Goal: Transaction & Acquisition: Book appointment/travel/reservation

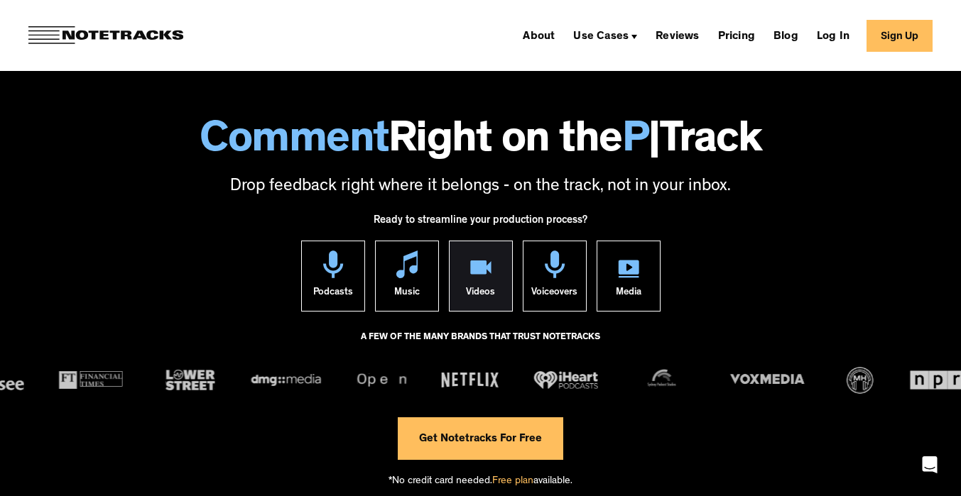
click at [480, 275] on img at bounding box center [480, 270] width 21 height 18
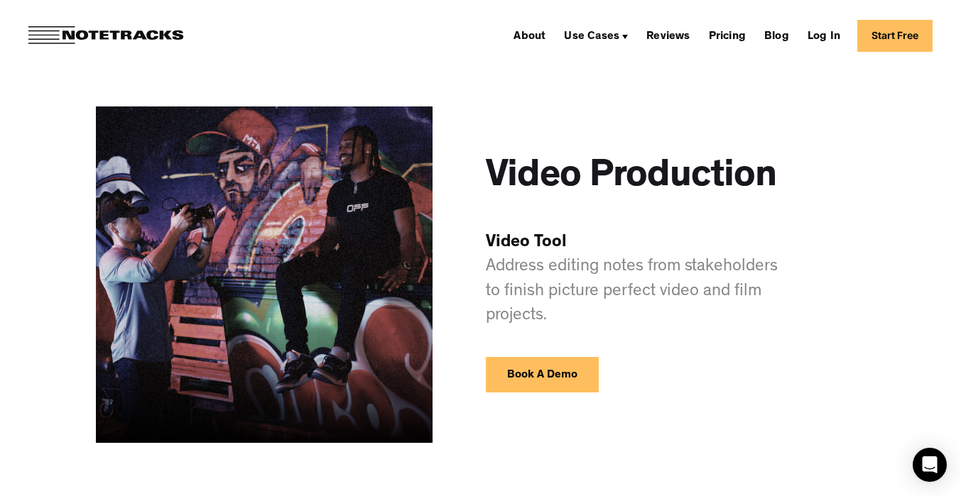
scroll to position [30, 0]
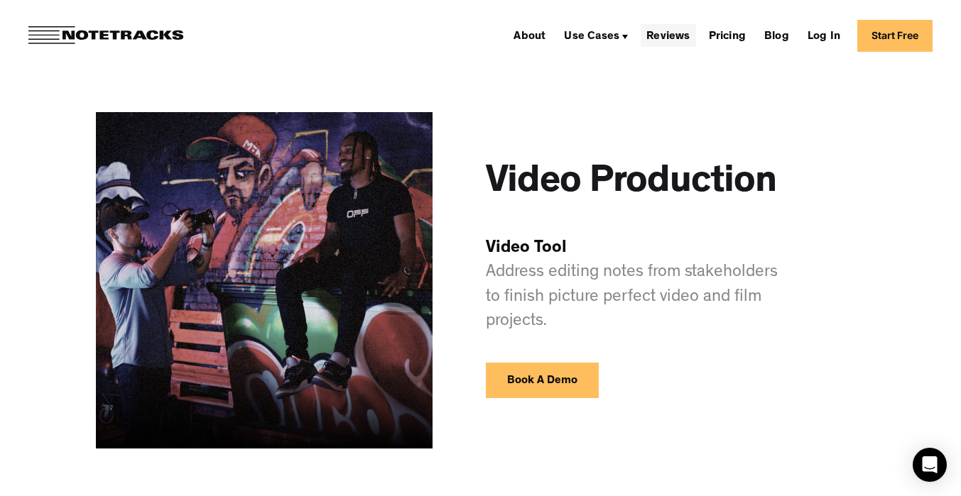
click at [674, 34] on link "Reviews" at bounding box center [667, 35] width 55 height 23
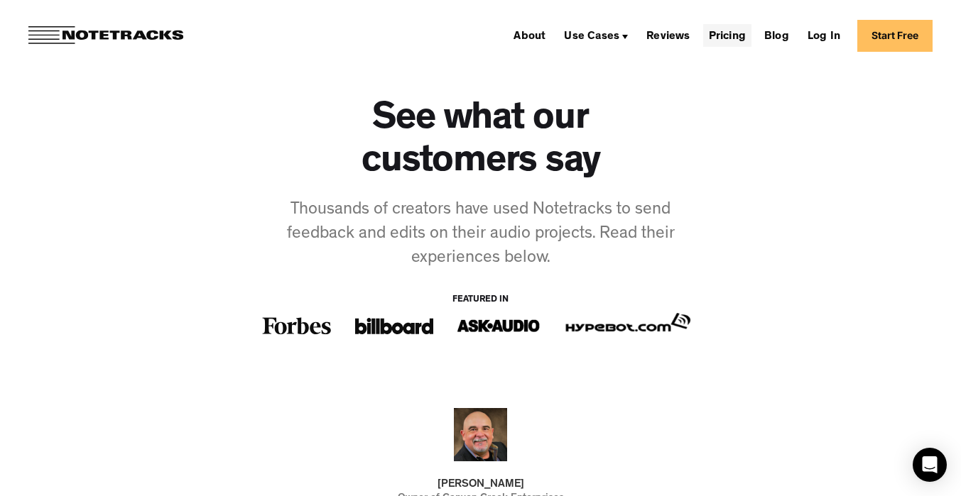
click at [724, 41] on link "Pricing" at bounding box center [727, 35] width 48 height 23
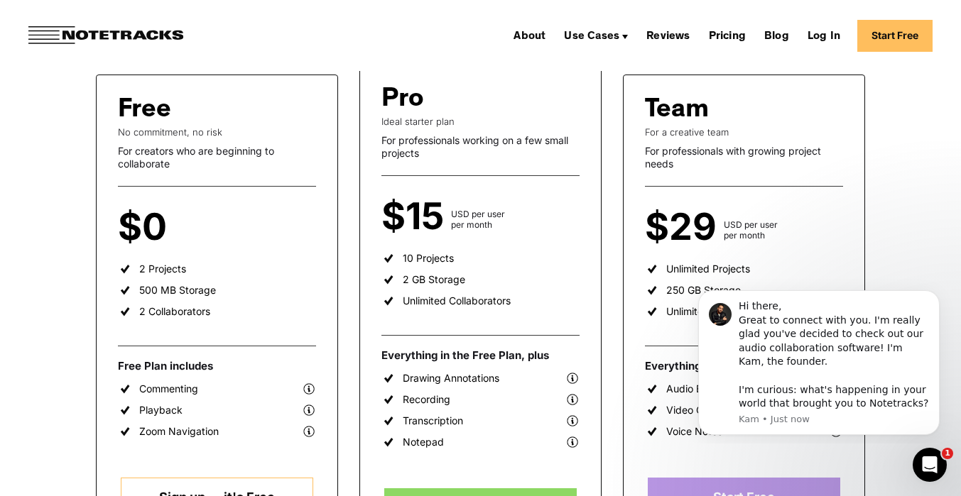
scroll to position [86, 0]
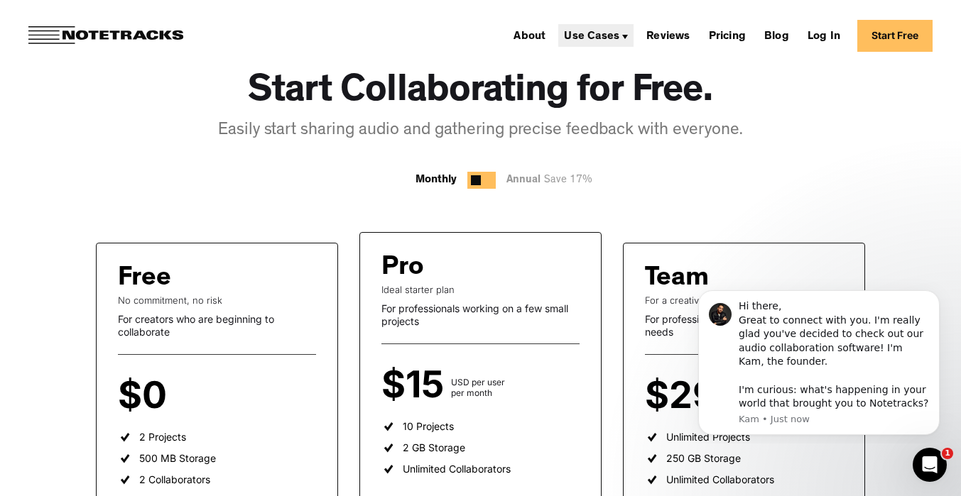
click at [617, 40] on div "Use Cases" at bounding box center [591, 36] width 55 height 11
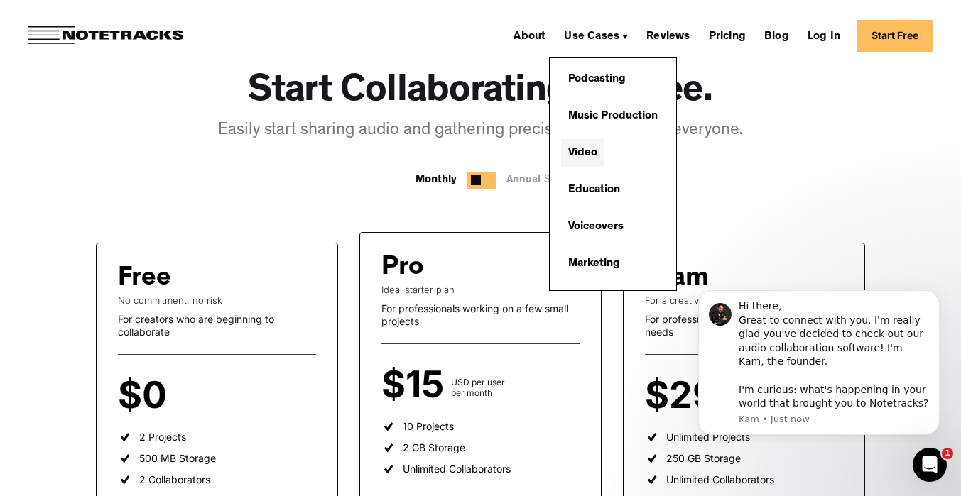
click at [587, 146] on link "Video" at bounding box center [582, 153] width 43 height 28
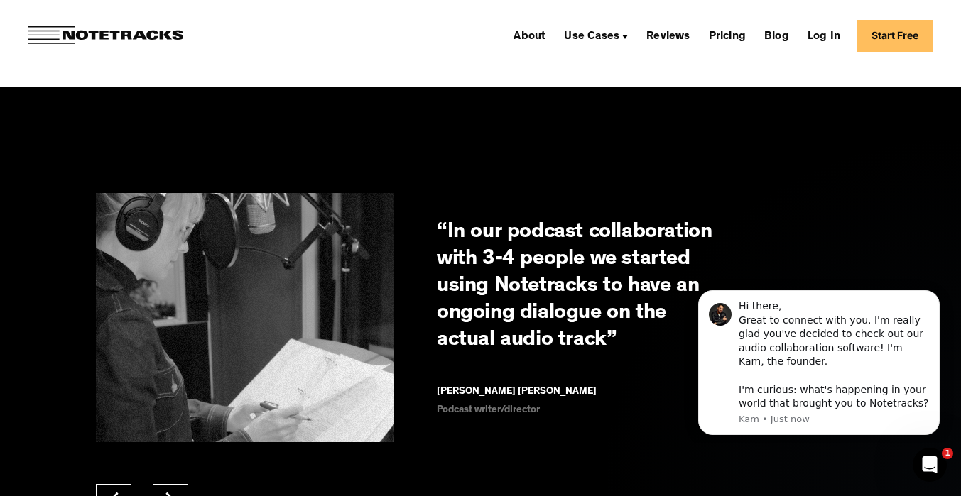
scroll to position [1652, 0]
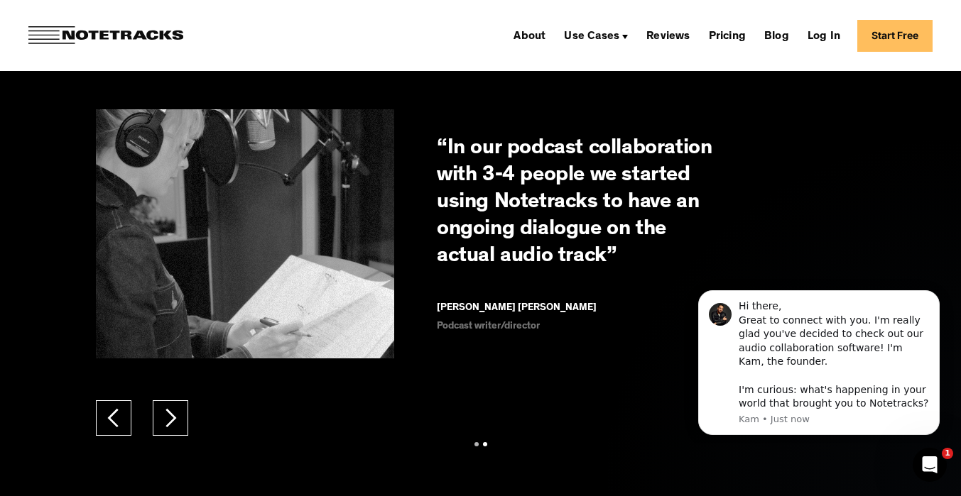
click at [162, 422] on div "next slide" at bounding box center [170, 418] width 21 height 21
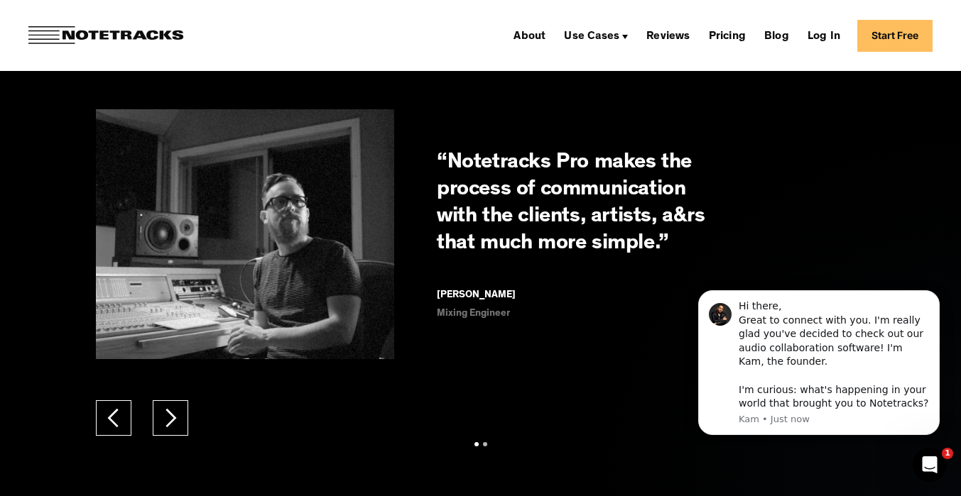
click at [162, 422] on div "next slide" at bounding box center [170, 418] width 21 height 21
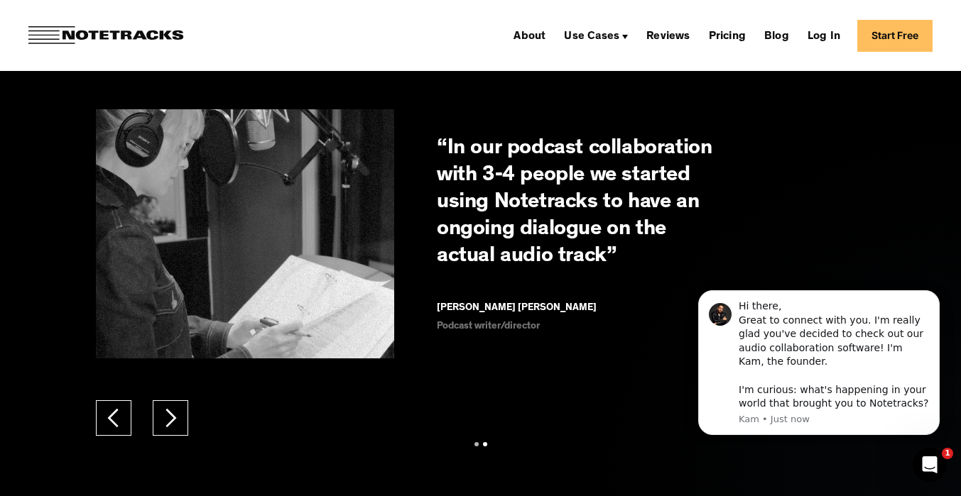
click at [162, 422] on div "next slide" at bounding box center [170, 418] width 21 height 21
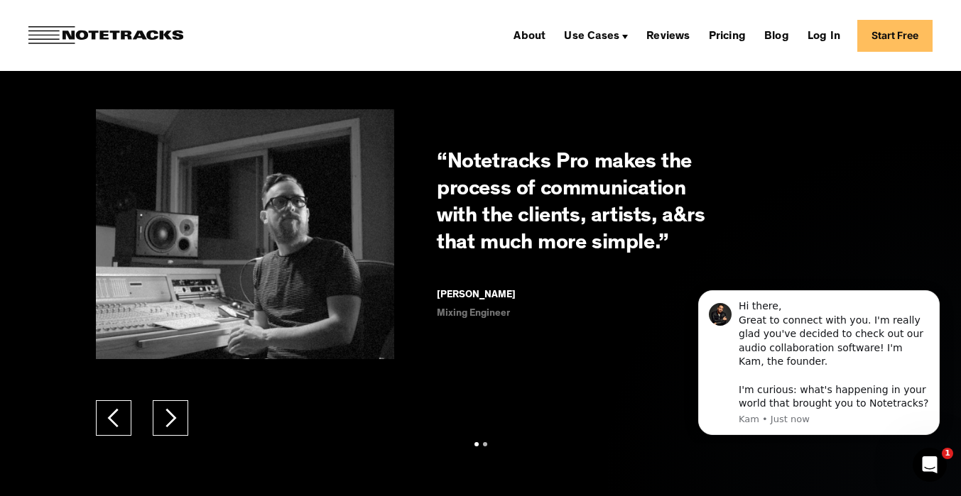
click at [162, 422] on div "next slide" at bounding box center [170, 418] width 21 height 21
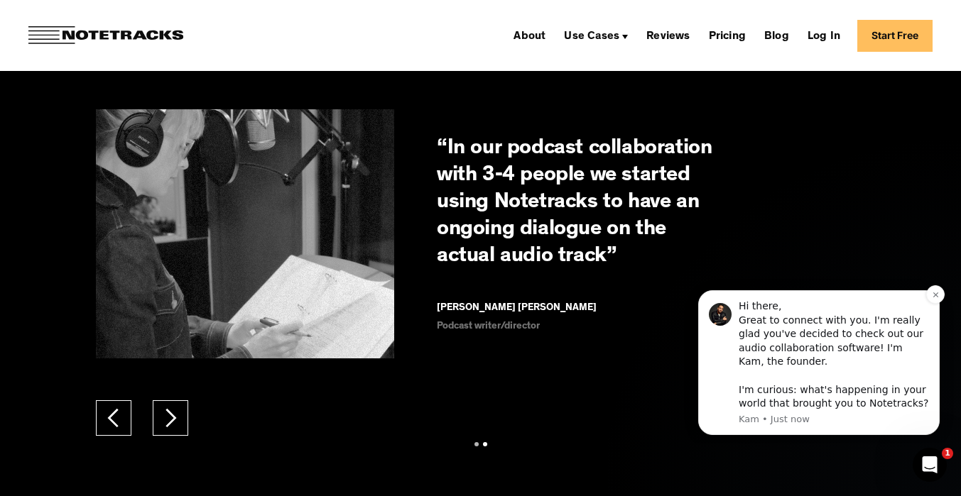
click at [778, 333] on div "Hi there, Great to connect with you. I'm really glad you've decided to check ou…" at bounding box center [833, 355] width 190 height 111
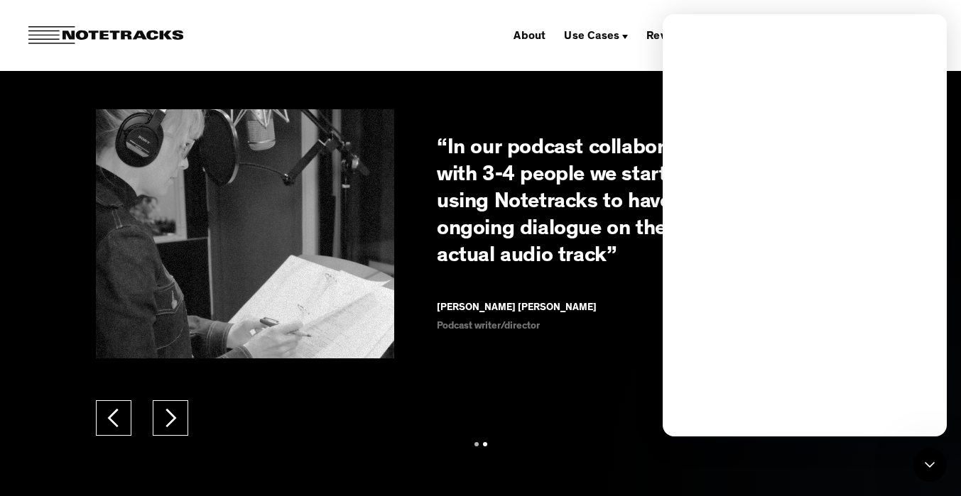
scroll to position [0, 0]
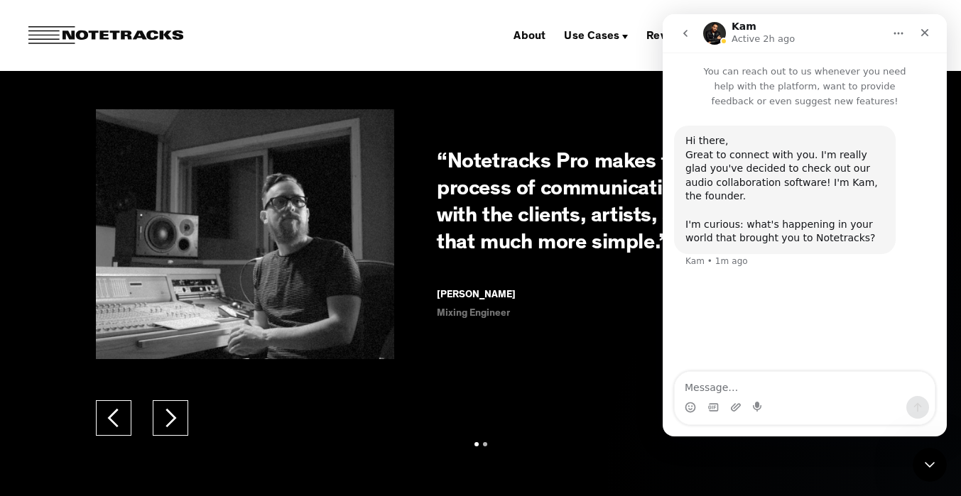
click at [738, 386] on textarea "Message…" at bounding box center [804, 384] width 260 height 24
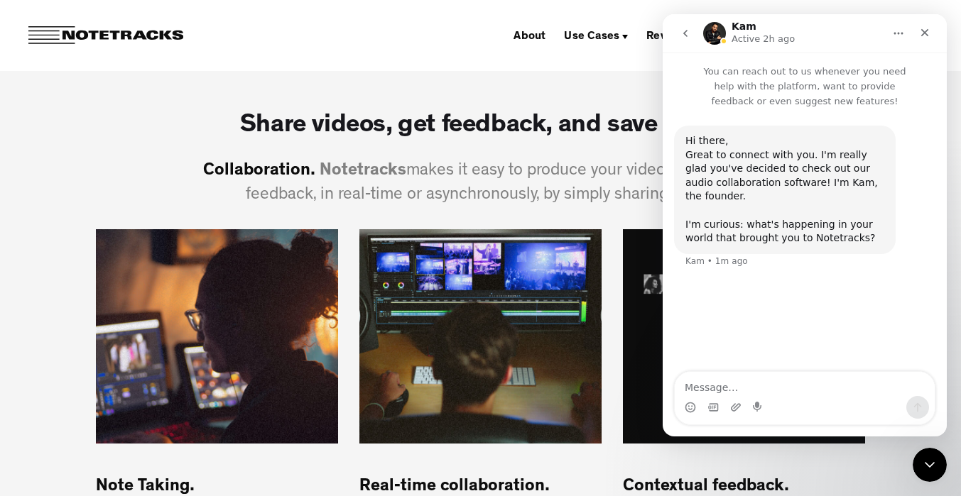
scroll to position [502, 0]
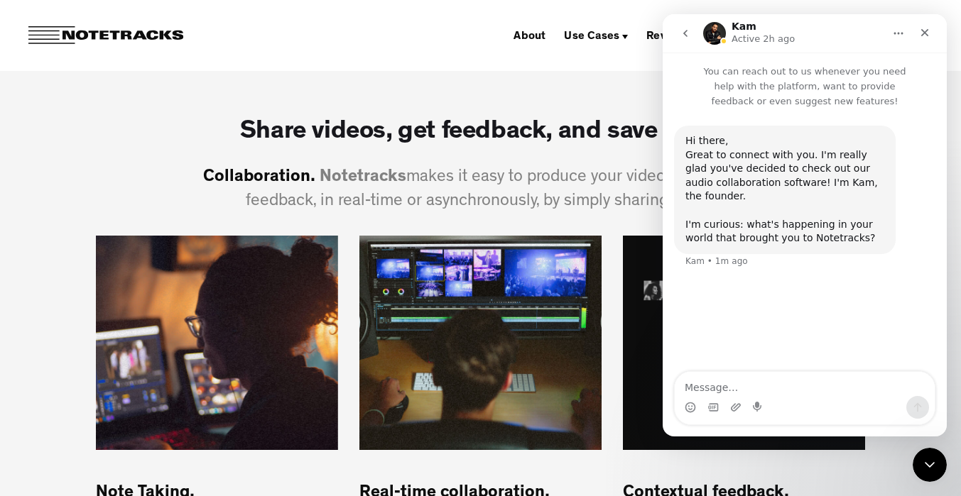
click at [688, 28] on icon "go back" at bounding box center [684, 33] width 11 height 11
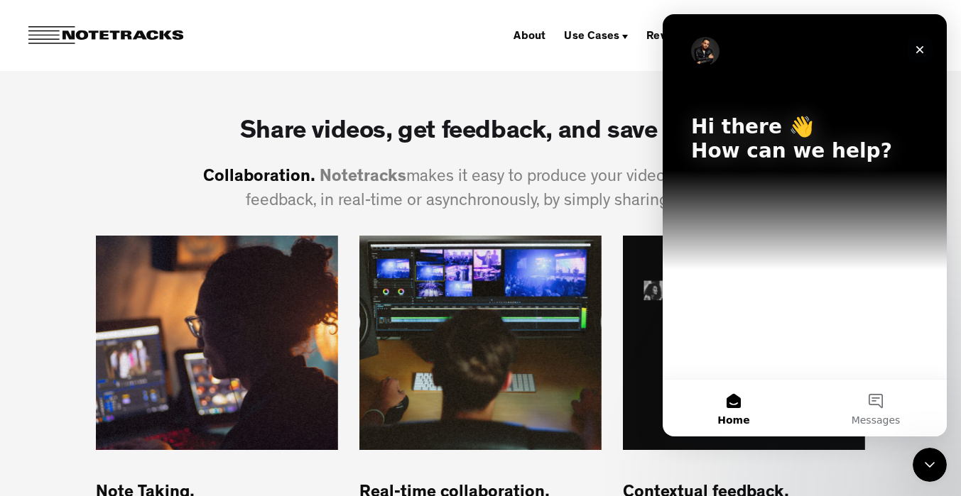
click at [919, 49] on icon "Close" at bounding box center [920, 50] width 8 height 8
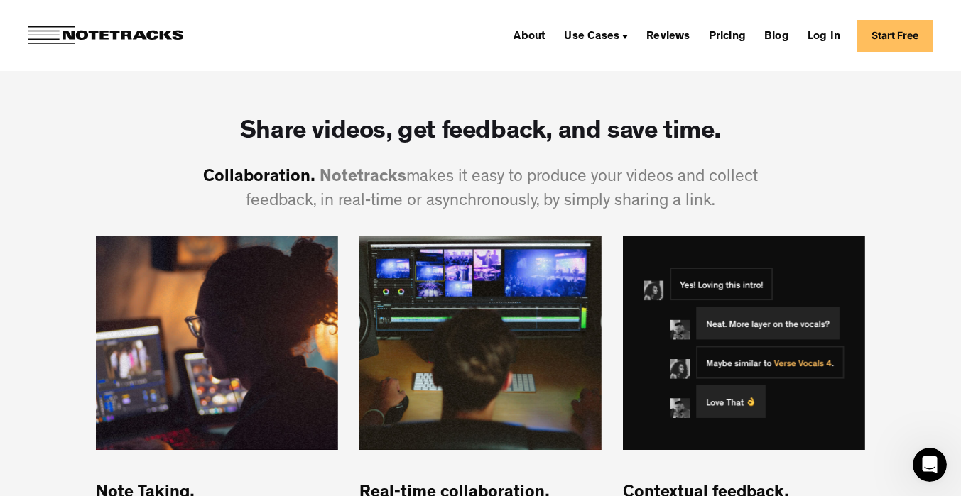
scroll to position [0, 0]
click at [625, 40] on div "Use Cases" at bounding box center [595, 35] width 75 height 23
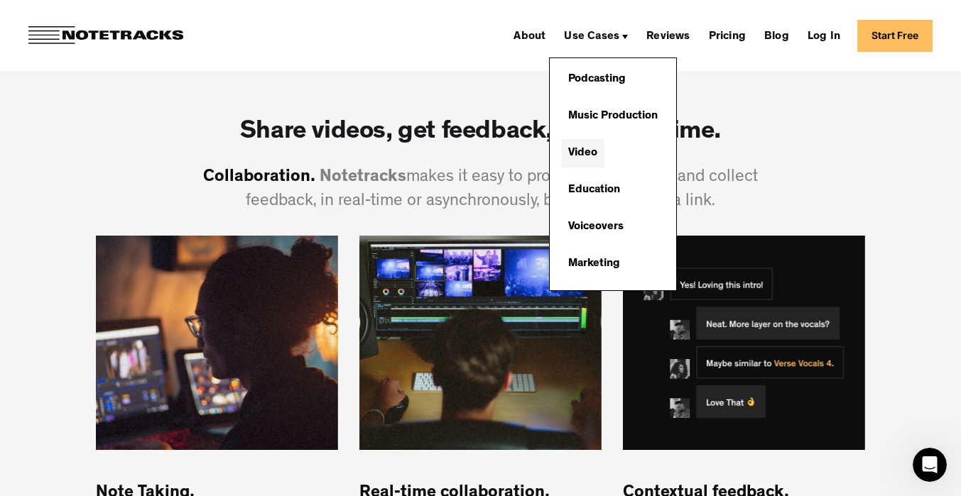
click at [586, 150] on link "Video" at bounding box center [582, 153] width 43 height 28
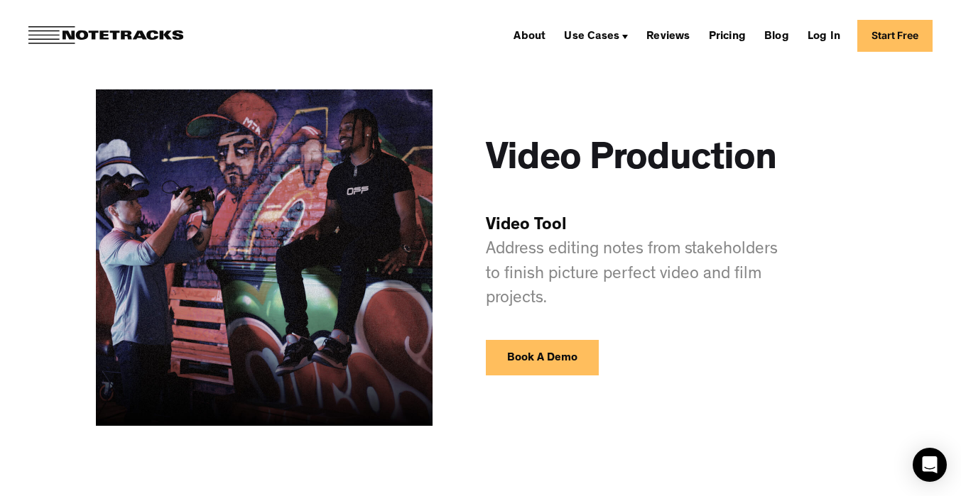
scroll to position [58, 0]
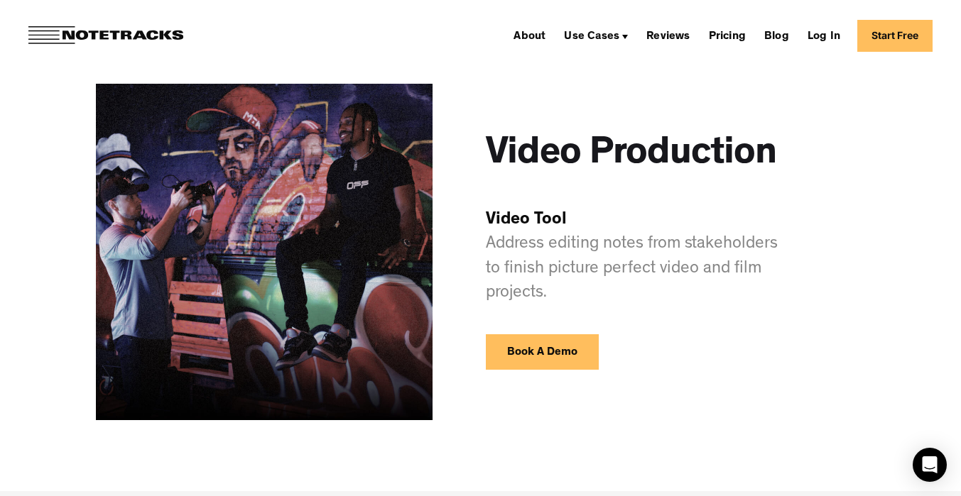
click at [533, 352] on link "Book A Demo" at bounding box center [542, 351] width 113 height 35
